Goal: Use online tool/utility: Utilize a website feature to perform a specific function

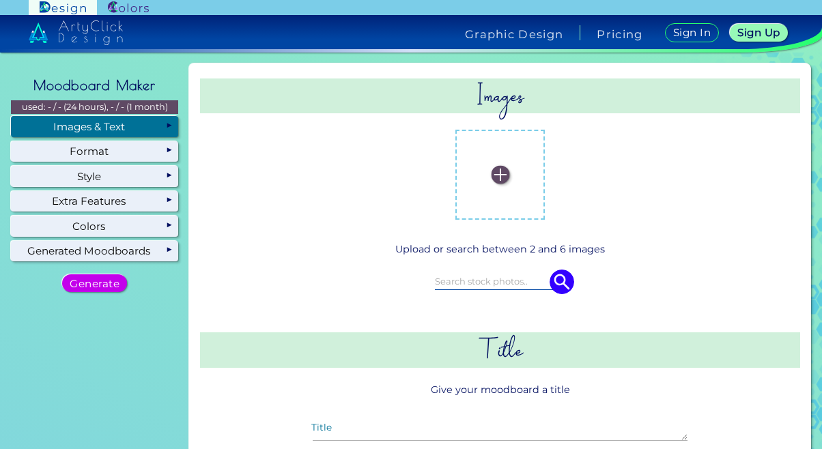
click at [491, 180] on img at bounding box center [500, 175] width 18 height 18
click at [0, 0] on input "file" at bounding box center [0, 0] width 0 height 0
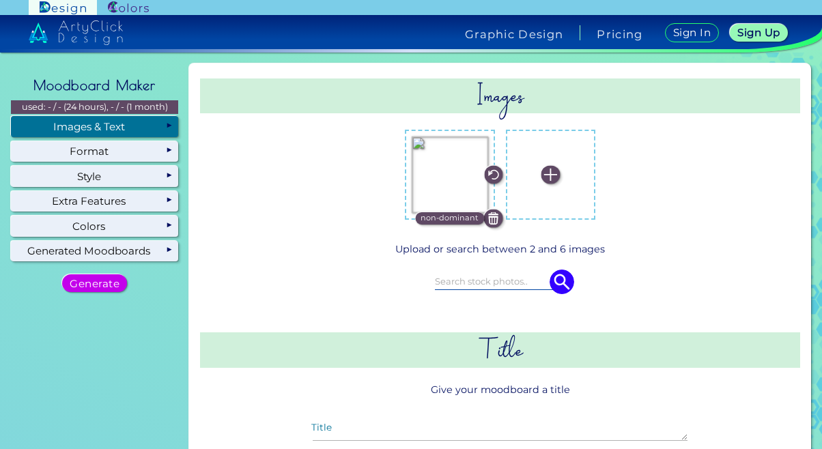
click at [541, 184] on label at bounding box center [551, 175] width 76 height 76
click at [0, 0] on input "file" at bounding box center [0, 0] width 0 height 0
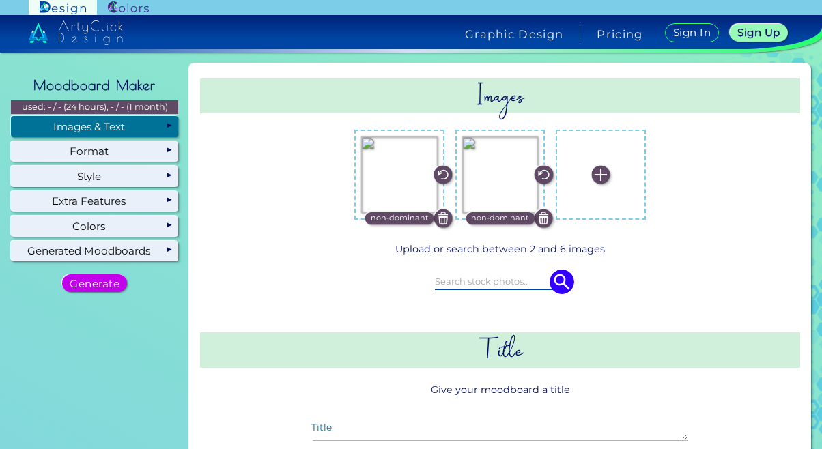
click at [589, 190] on label at bounding box center [601, 175] width 76 height 76
click at [0, 0] on input "file" at bounding box center [0, 0] width 0 height 0
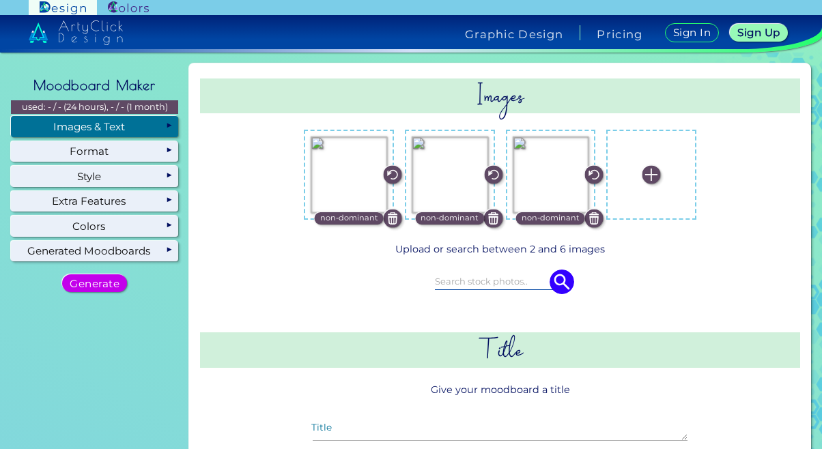
click at [647, 172] on img at bounding box center [651, 175] width 18 height 18
click at [0, 0] on input "file" at bounding box center [0, 0] width 0 height 0
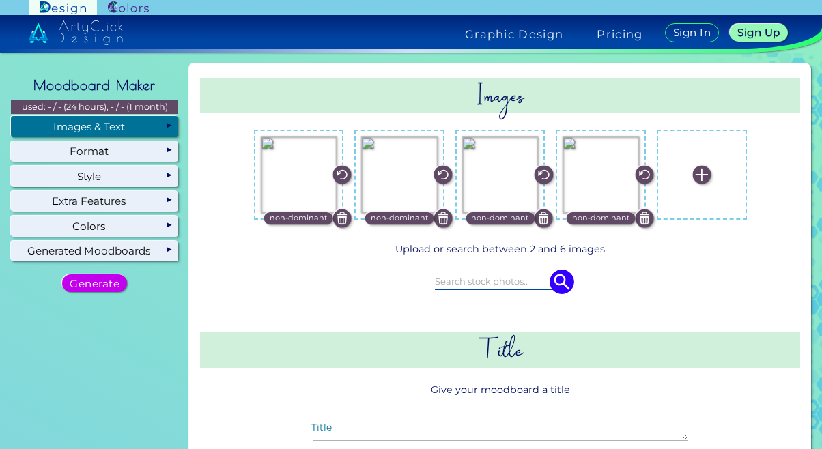
click at [701, 175] on img at bounding box center [702, 175] width 18 height 18
click at [0, 0] on input "file" at bounding box center [0, 0] width 0 height 0
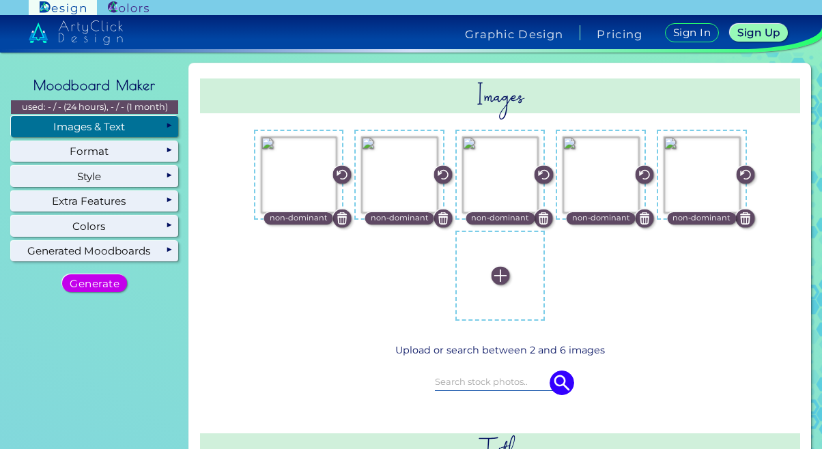
click at [482, 273] on label at bounding box center [500, 276] width 76 height 76
click at [0, 0] on input "file" at bounding box center [0, 0] width 0 height 0
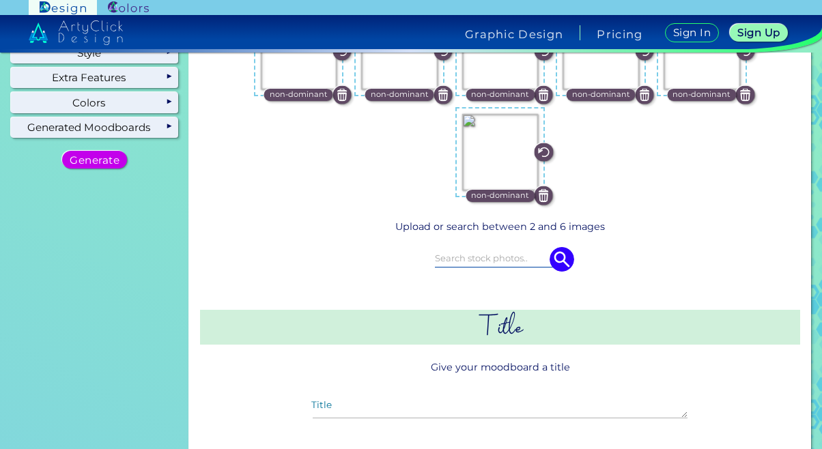
scroll to position [184, 0]
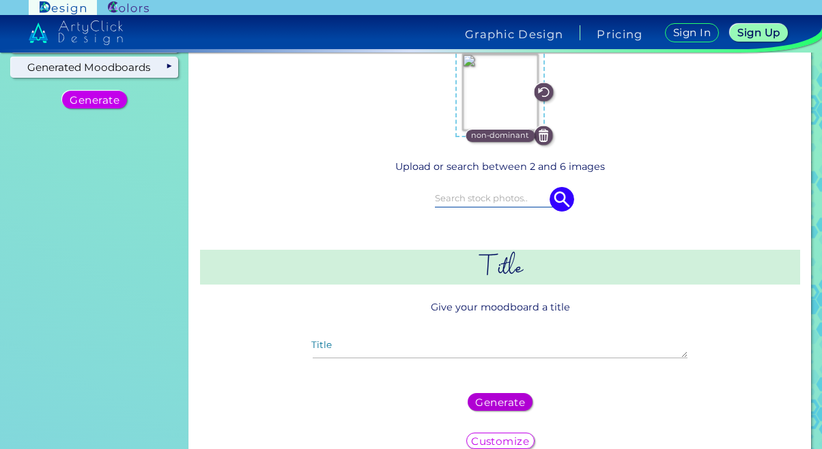
click at [491, 404] on h5 "Generate" at bounding box center [500, 403] width 44 height 10
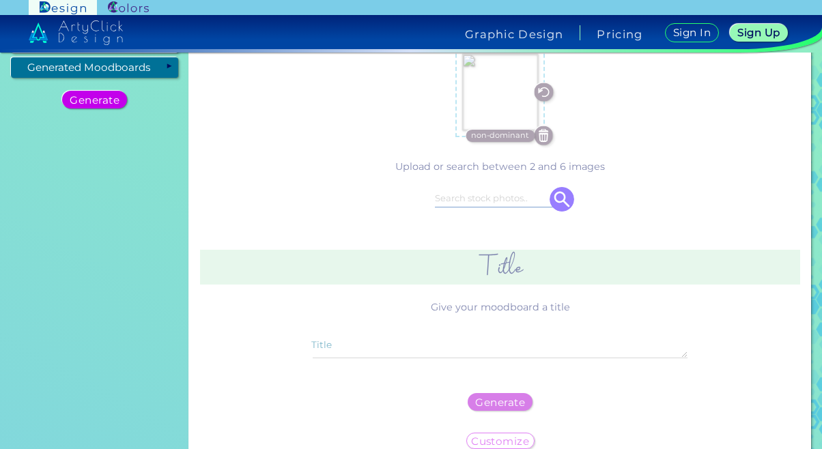
scroll to position [0, 0]
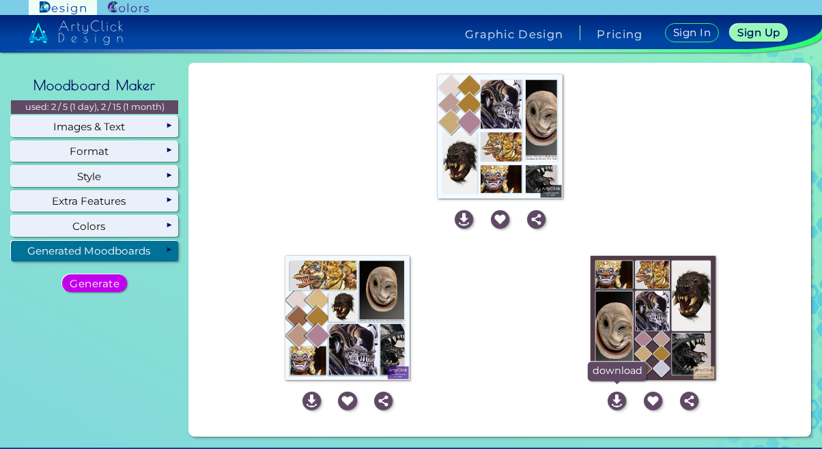
click at [609, 401] on img at bounding box center [617, 401] width 18 height 18
click at [105, 283] on h5 "Generate" at bounding box center [94, 284] width 45 height 10
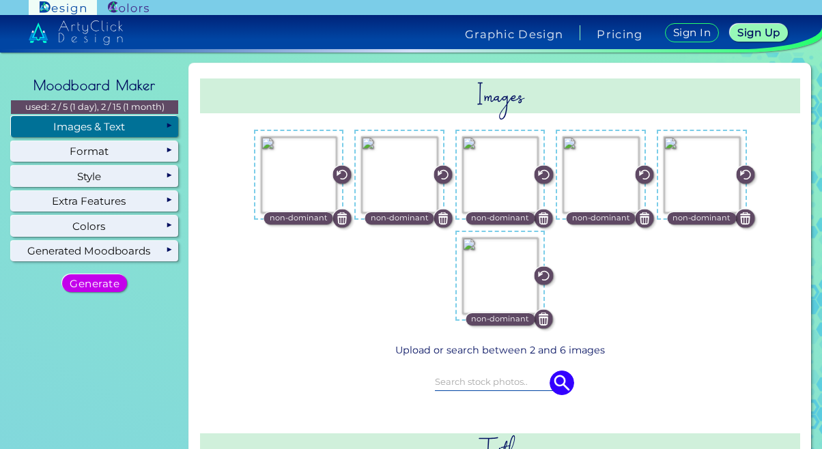
click at [71, 126] on div "Images & Text" at bounding box center [94, 126] width 167 height 20
click at [337, 215] on img at bounding box center [342, 218] width 18 height 18
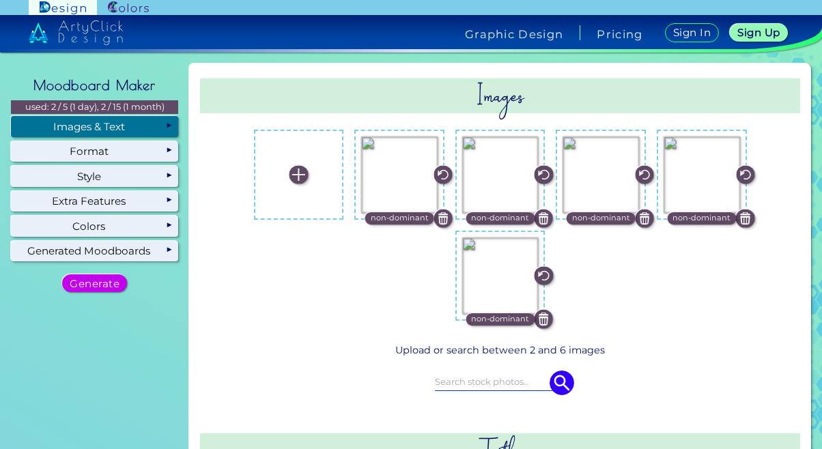
click at [438, 223] on img at bounding box center [443, 218] width 18 height 18
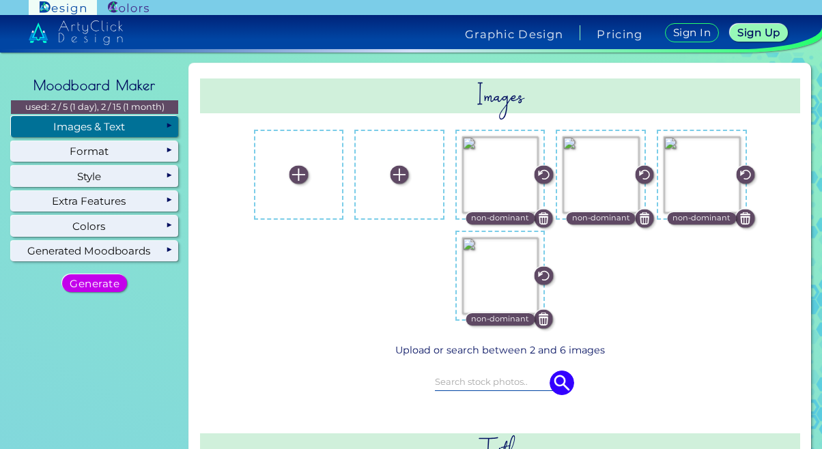
click at [540, 320] on img at bounding box center [544, 319] width 18 height 18
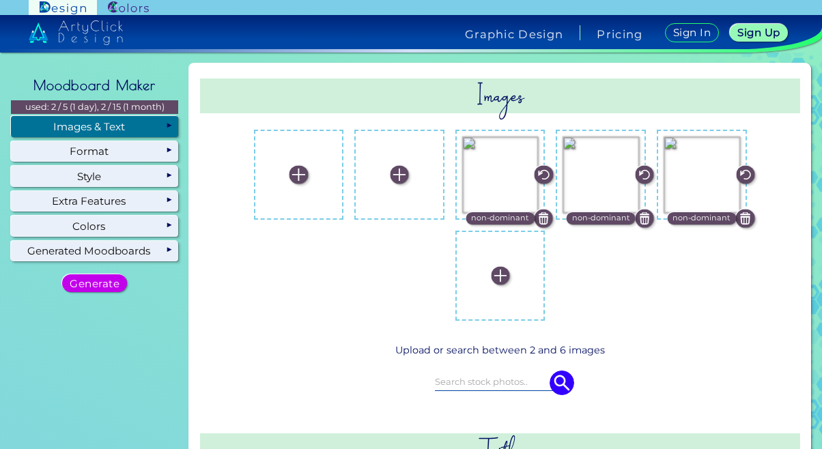
click at [537, 227] on div "non-dominant" at bounding box center [500, 275] width 101 height 101
click at [540, 223] on img at bounding box center [544, 218] width 18 height 18
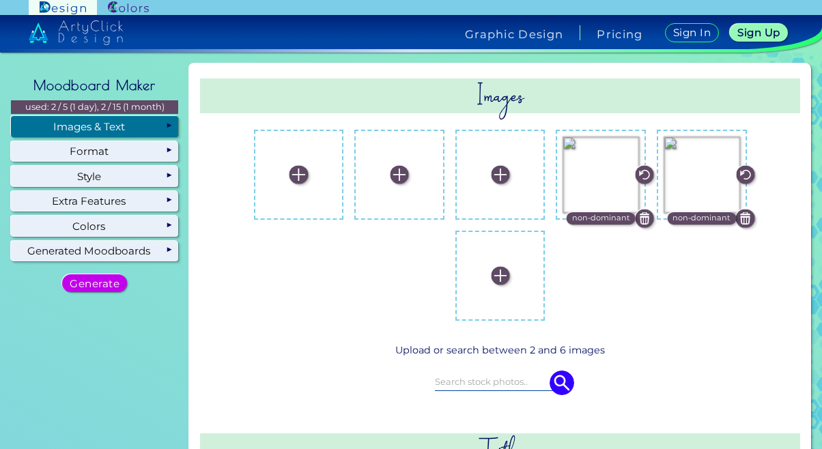
click at [647, 222] on img at bounding box center [644, 218] width 18 height 18
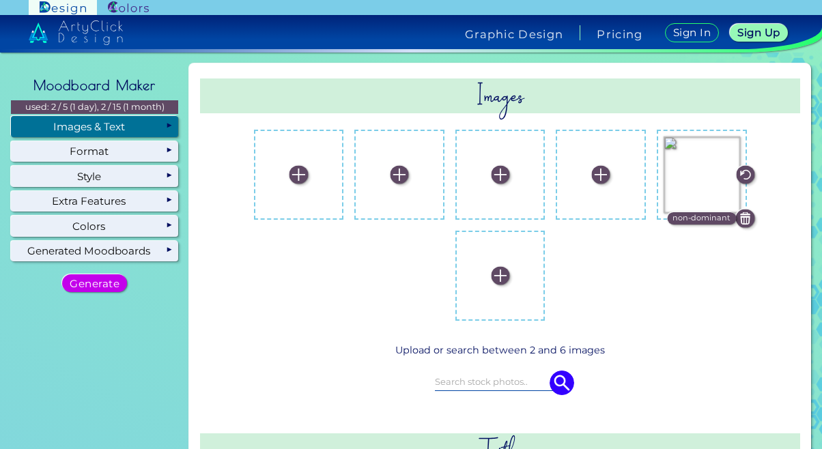
click at [740, 219] on img at bounding box center [745, 218] width 18 height 18
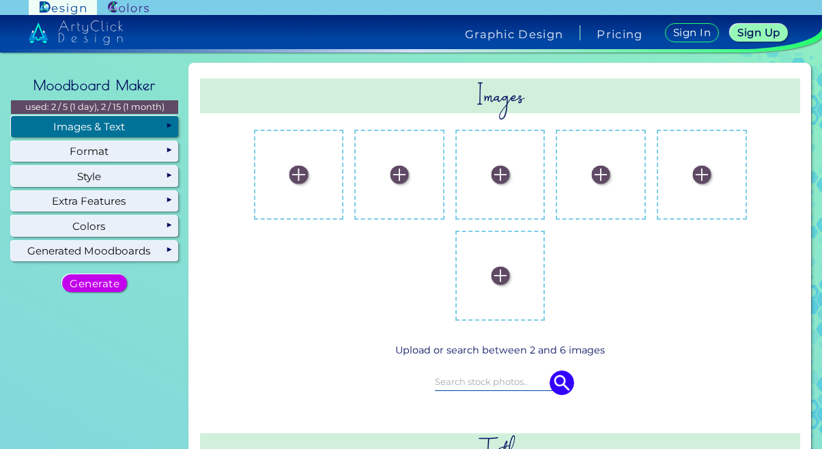
click at [301, 182] on label at bounding box center [299, 175] width 76 height 76
click at [0, 0] on input "file" at bounding box center [0, 0] width 0 height 0
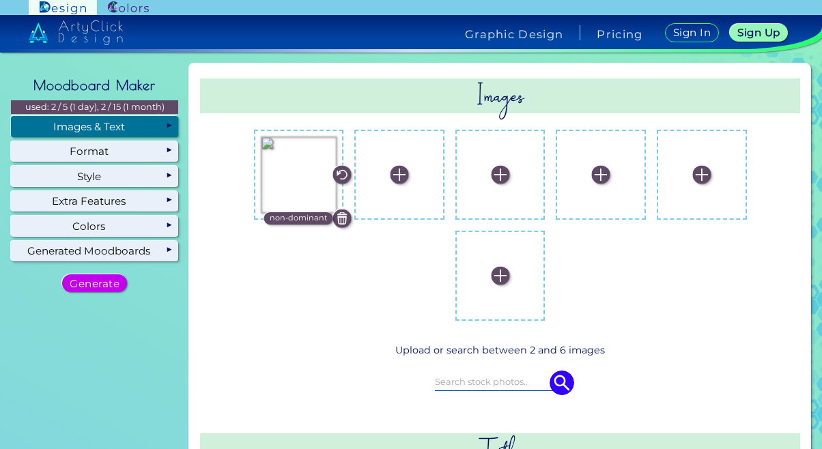
click at [409, 184] on label at bounding box center [399, 175] width 76 height 76
click at [0, 0] on input "file" at bounding box center [0, 0] width 0 height 0
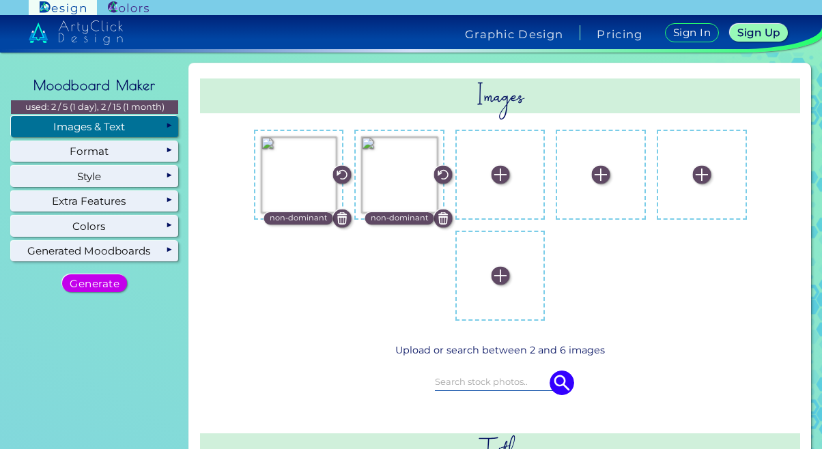
click at [589, 167] on label at bounding box center [601, 175] width 76 height 76
click at [0, 0] on input "file" at bounding box center [0, 0] width 0 height 0
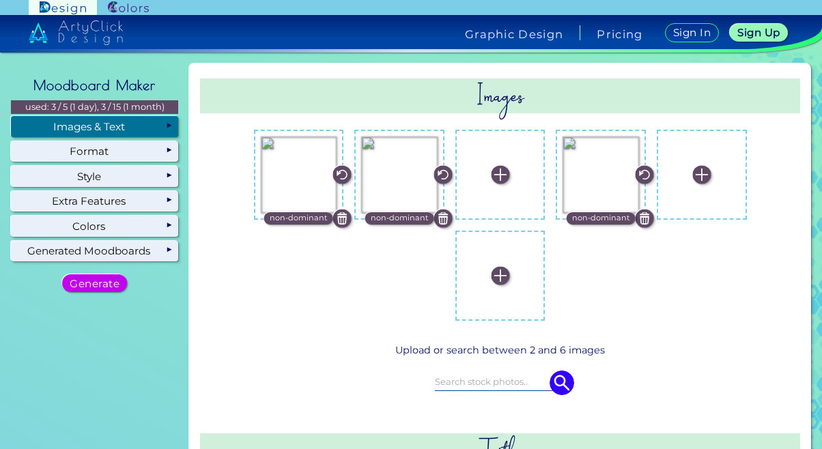
click at [484, 163] on label at bounding box center [500, 175] width 76 height 76
click at [0, 0] on input "file" at bounding box center [0, 0] width 0 height 0
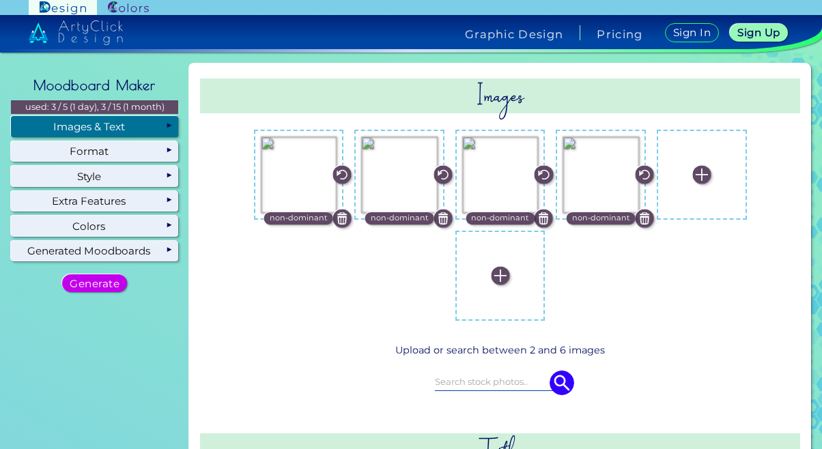
click at [699, 172] on img at bounding box center [702, 175] width 18 height 18
click at [0, 0] on input "file" at bounding box center [0, 0] width 0 height 0
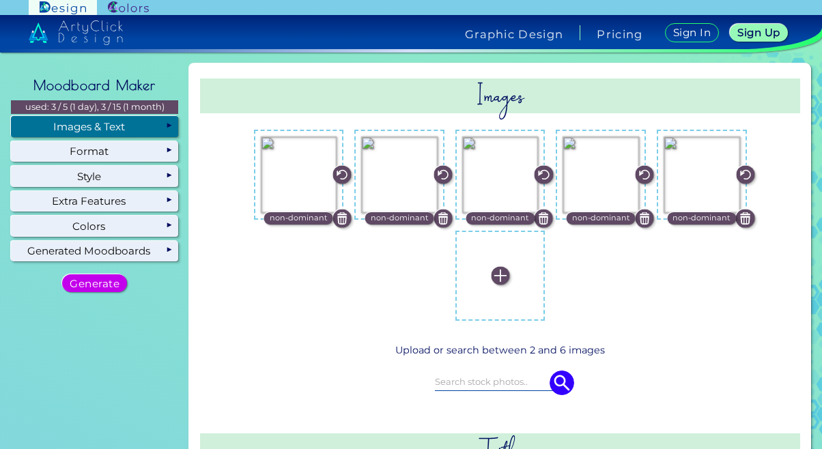
click at [494, 276] on img at bounding box center [500, 275] width 18 height 18
click at [0, 0] on input "file" at bounding box center [0, 0] width 0 height 0
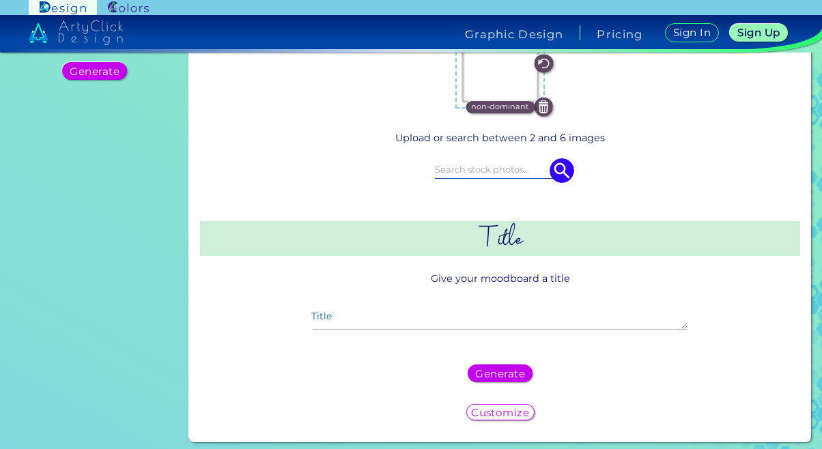
scroll to position [221, 0]
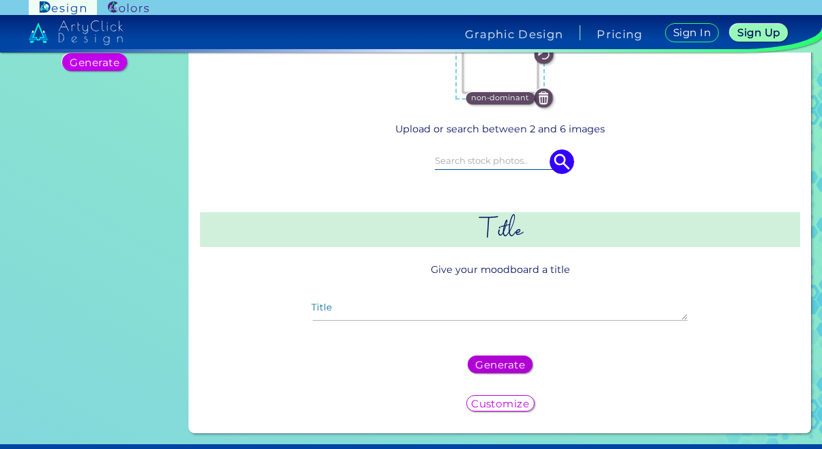
click at [484, 362] on h5 "Generate" at bounding box center [500, 365] width 45 height 10
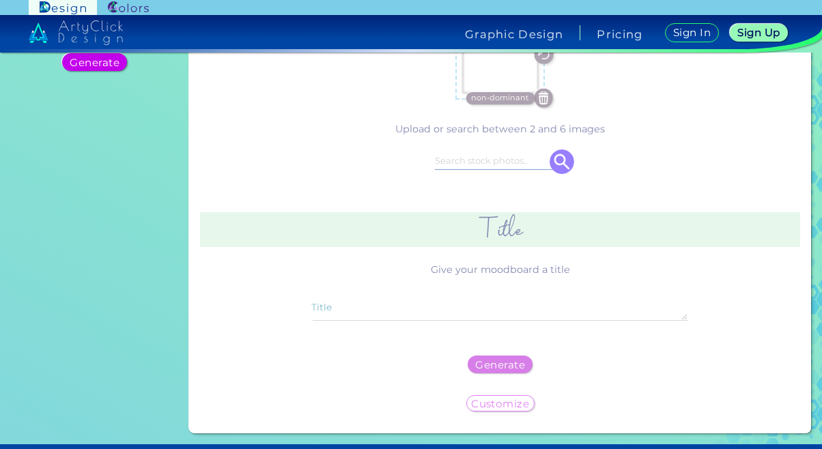
scroll to position [0, 0]
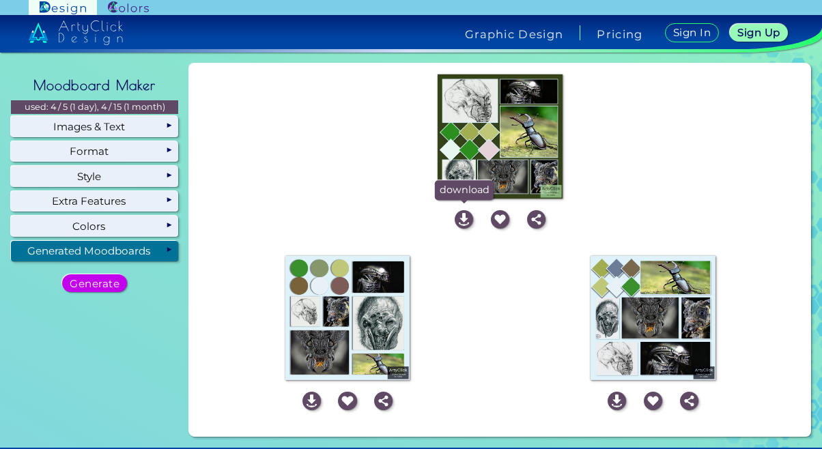
click at [458, 225] on img at bounding box center [464, 219] width 18 height 18
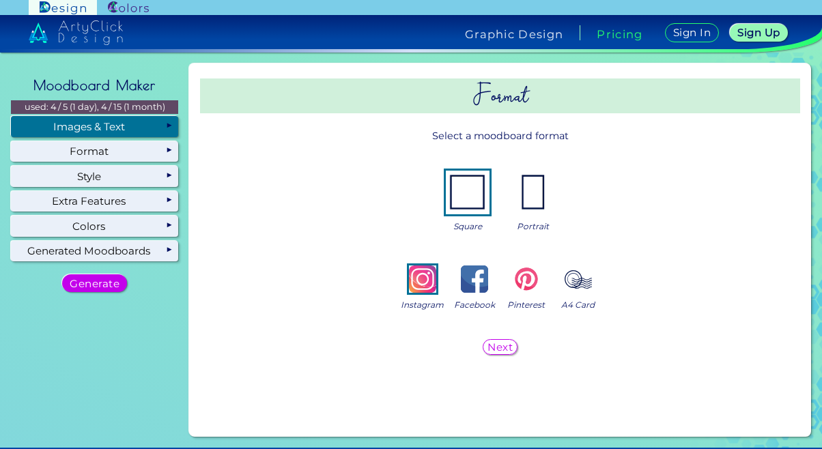
click at [99, 124] on div "Images & Text" at bounding box center [94, 126] width 167 height 20
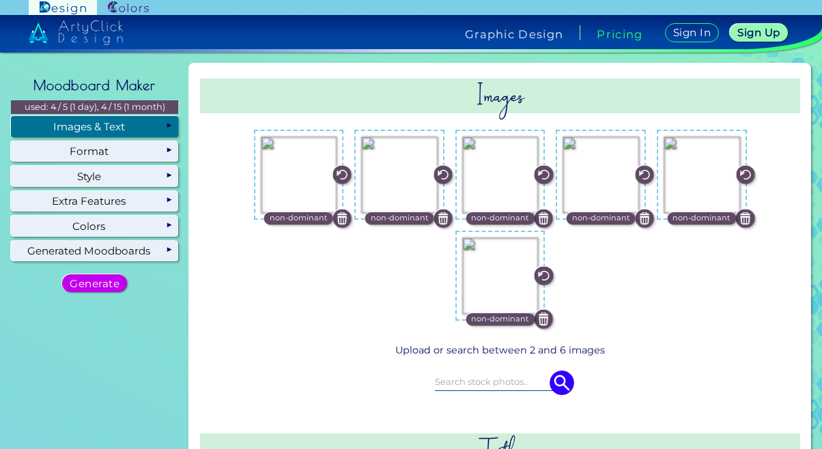
click at [334, 221] on img at bounding box center [342, 218] width 18 height 18
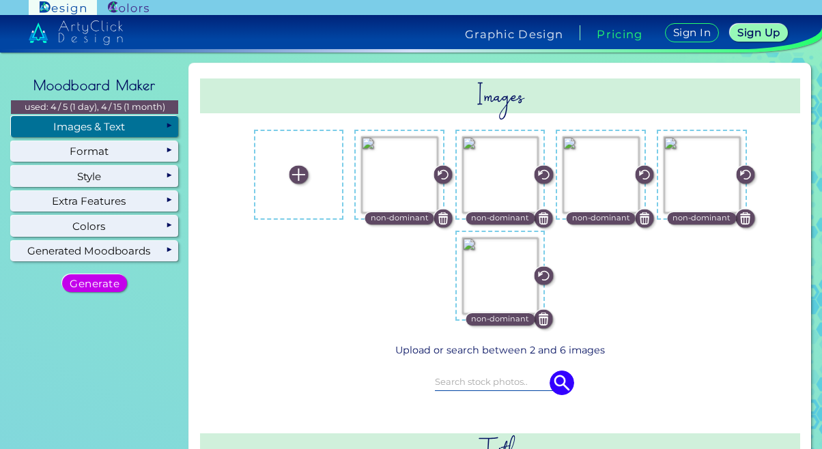
click at [443, 218] on img at bounding box center [443, 218] width 18 height 18
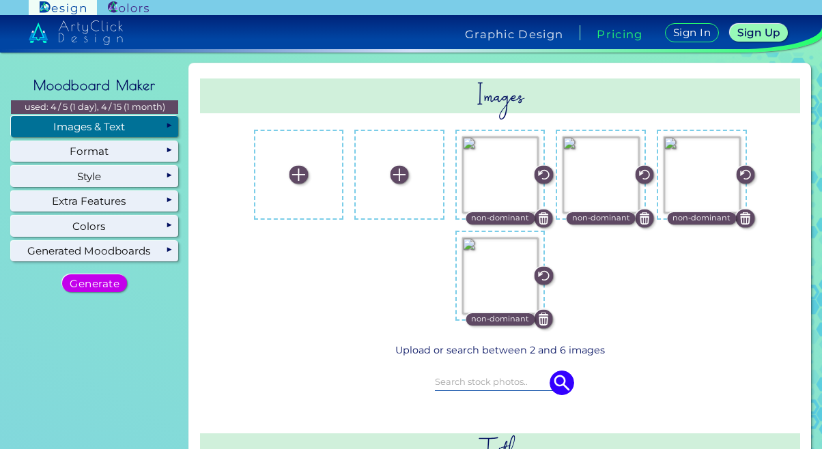
click at [542, 218] on img at bounding box center [544, 218] width 18 height 18
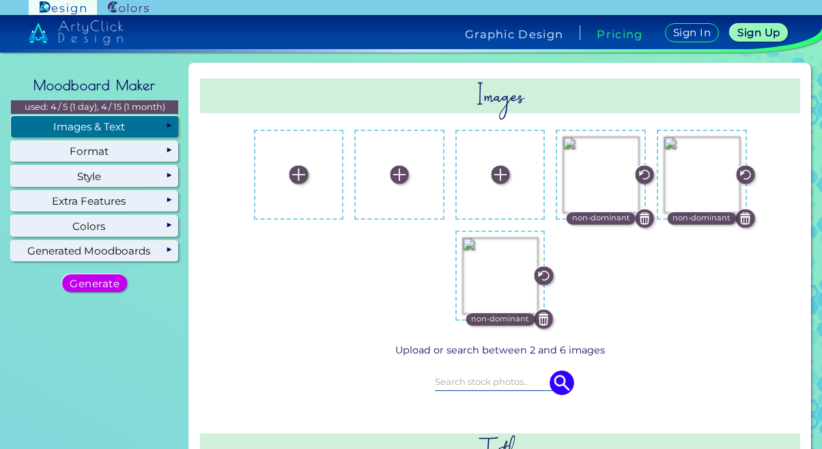
click at [637, 225] on img at bounding box center [644, 218] width 18 height 18
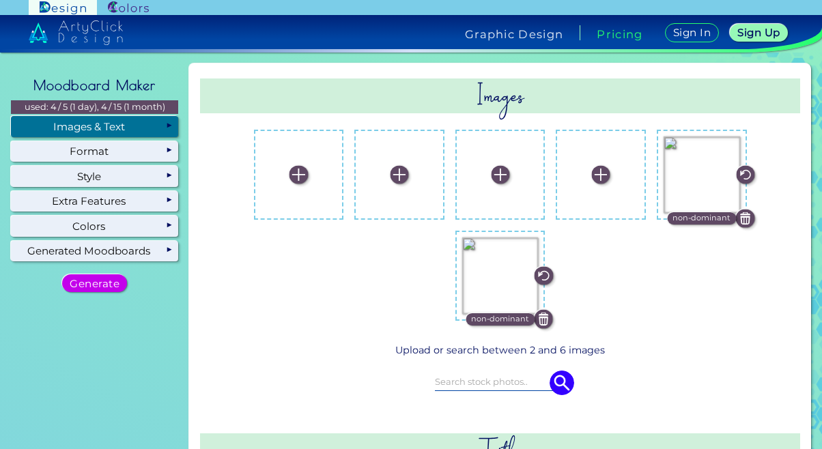
click at [736, 222] on img at bounding box center [745, 218] width 18 height 18
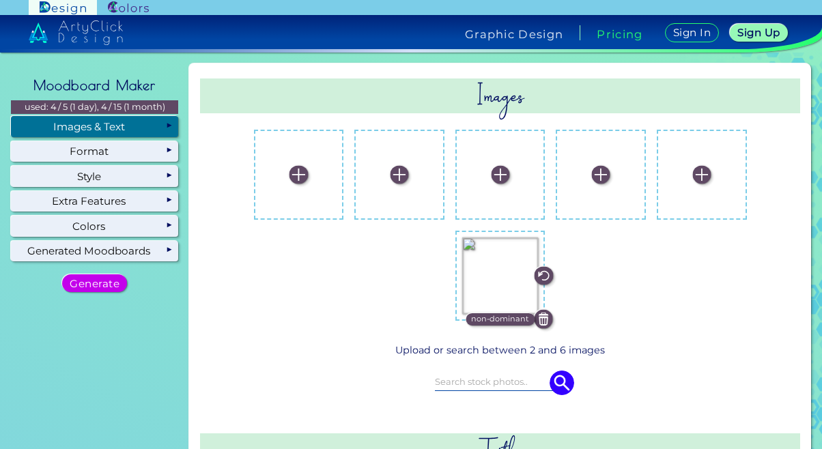
click at [544, 318] on img at bounding box center [544, 319] width 18 height 18
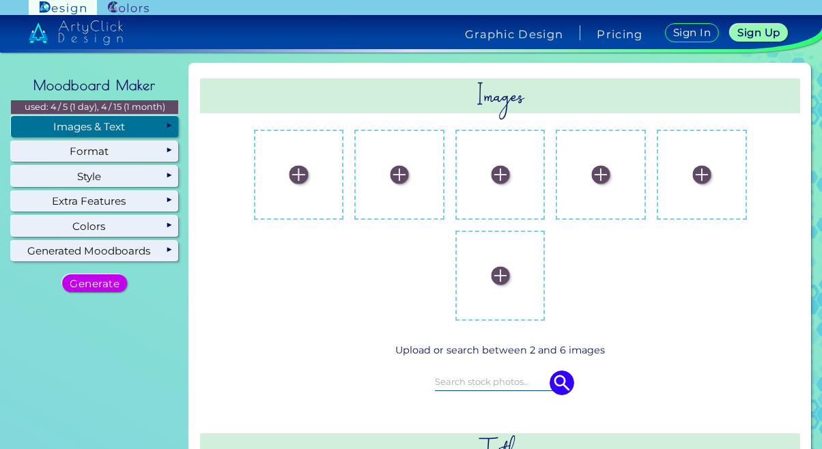
click at [292, 177] on img at bounding box center [299, 175] width 18 height 18
click at [0, 0] on input "file" at bounding box center [0, 0] width 0 height 0
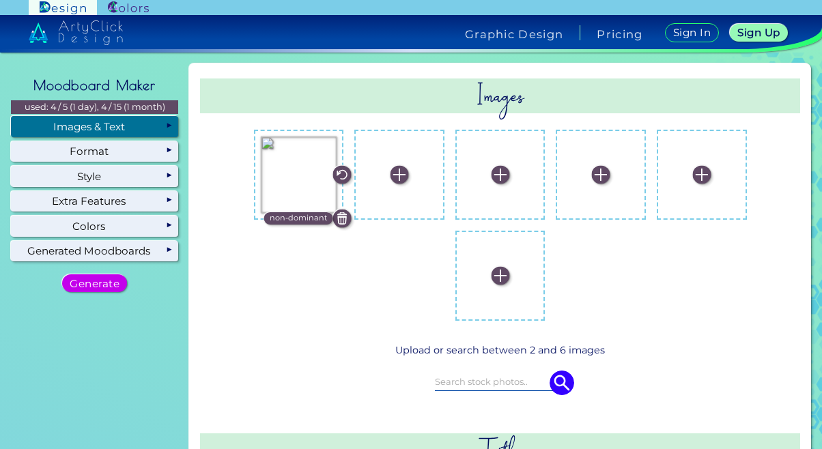
click at [390, 173] on img at bounding box center [399, 175] width 18 height 18
click at [0, 0] on input "file" at bounding box center [0, 0] width 0 height 0
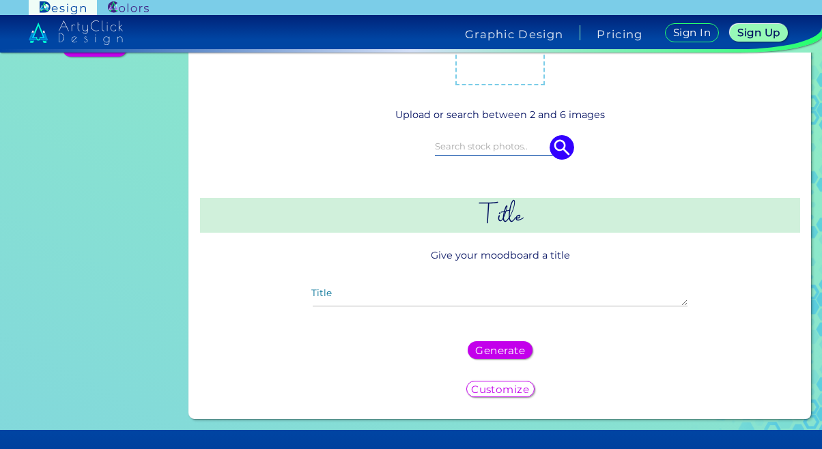
scroll to position [283, 0]
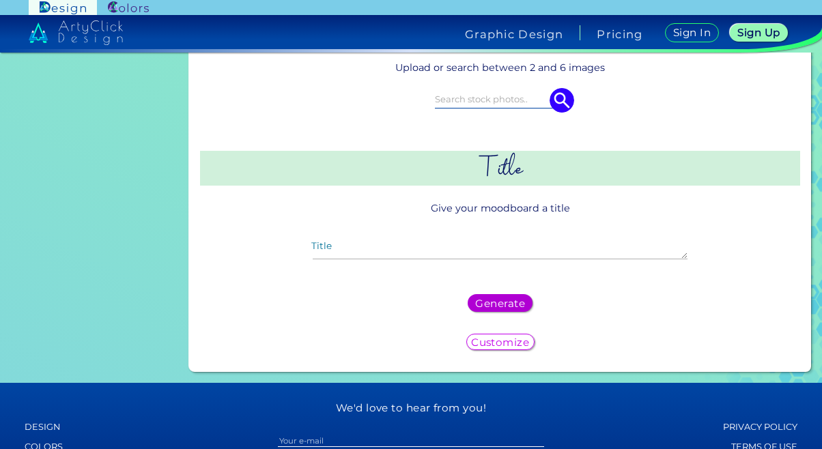
click at [520, 307] on div "Generate" at bounding box center [500, 303] width 59 height 16
